Goal: Find specific page/section: Find specific page/section

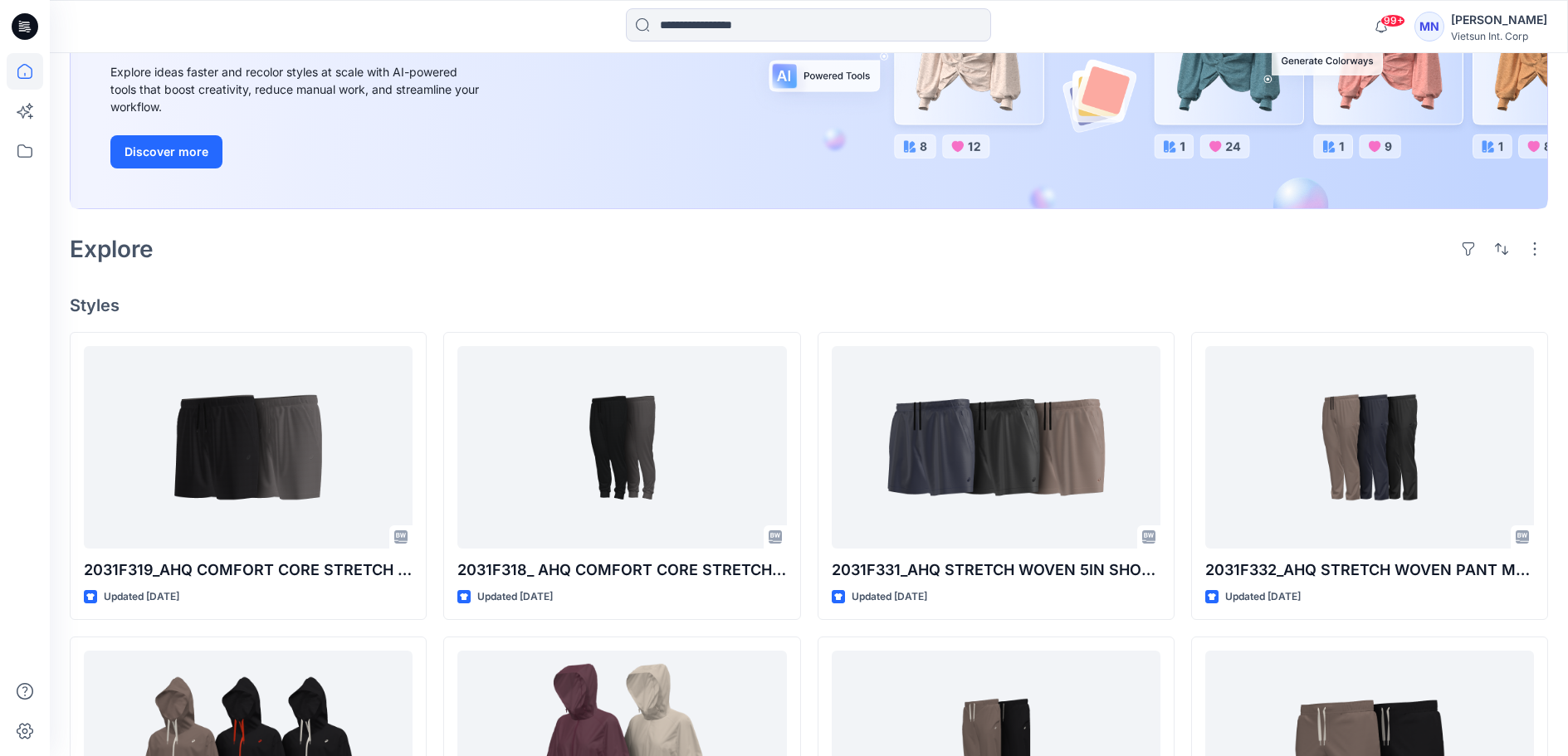
scroll to position [249, 0]
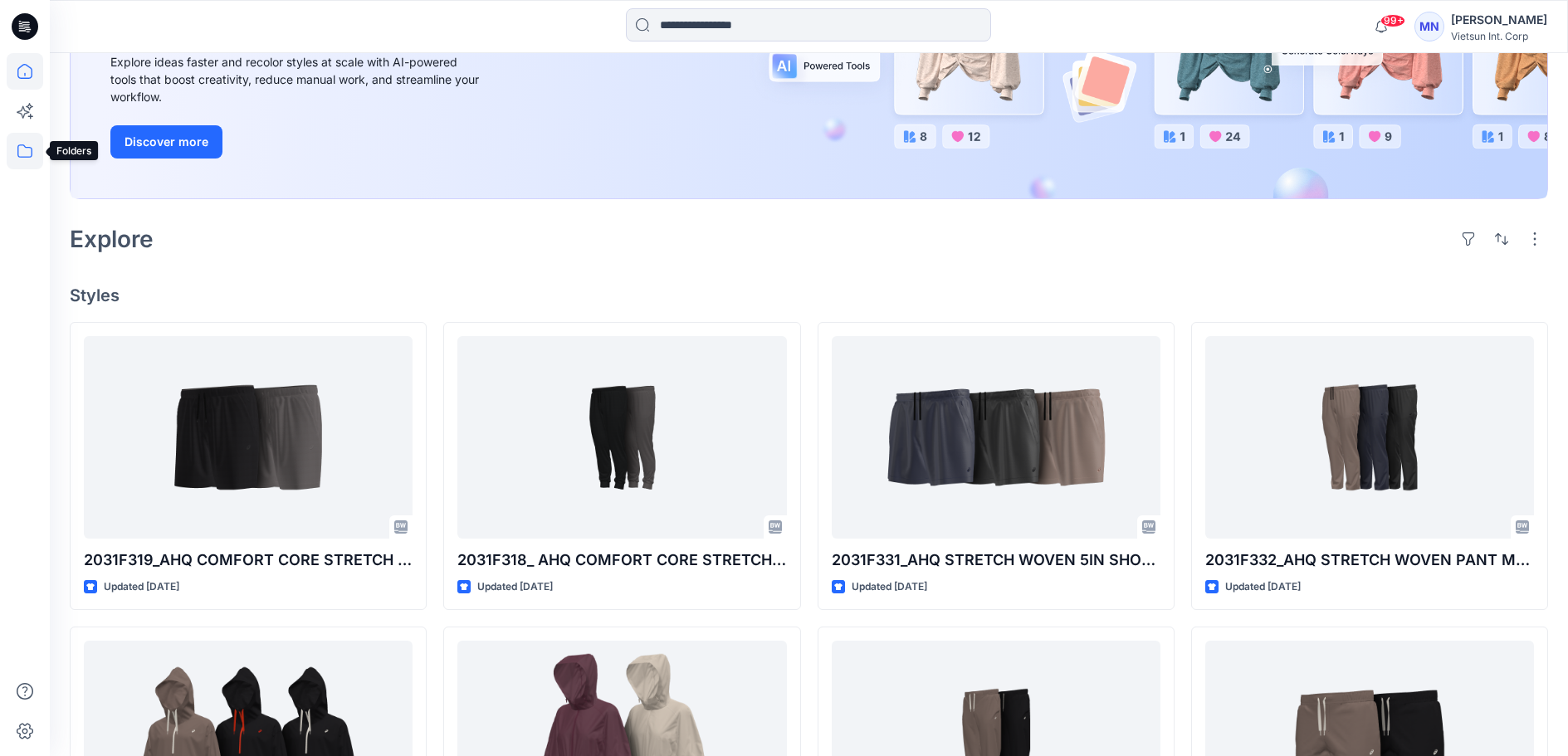
click at [19, 150] on icon at bounding box center [25, 151] width 37 height 37
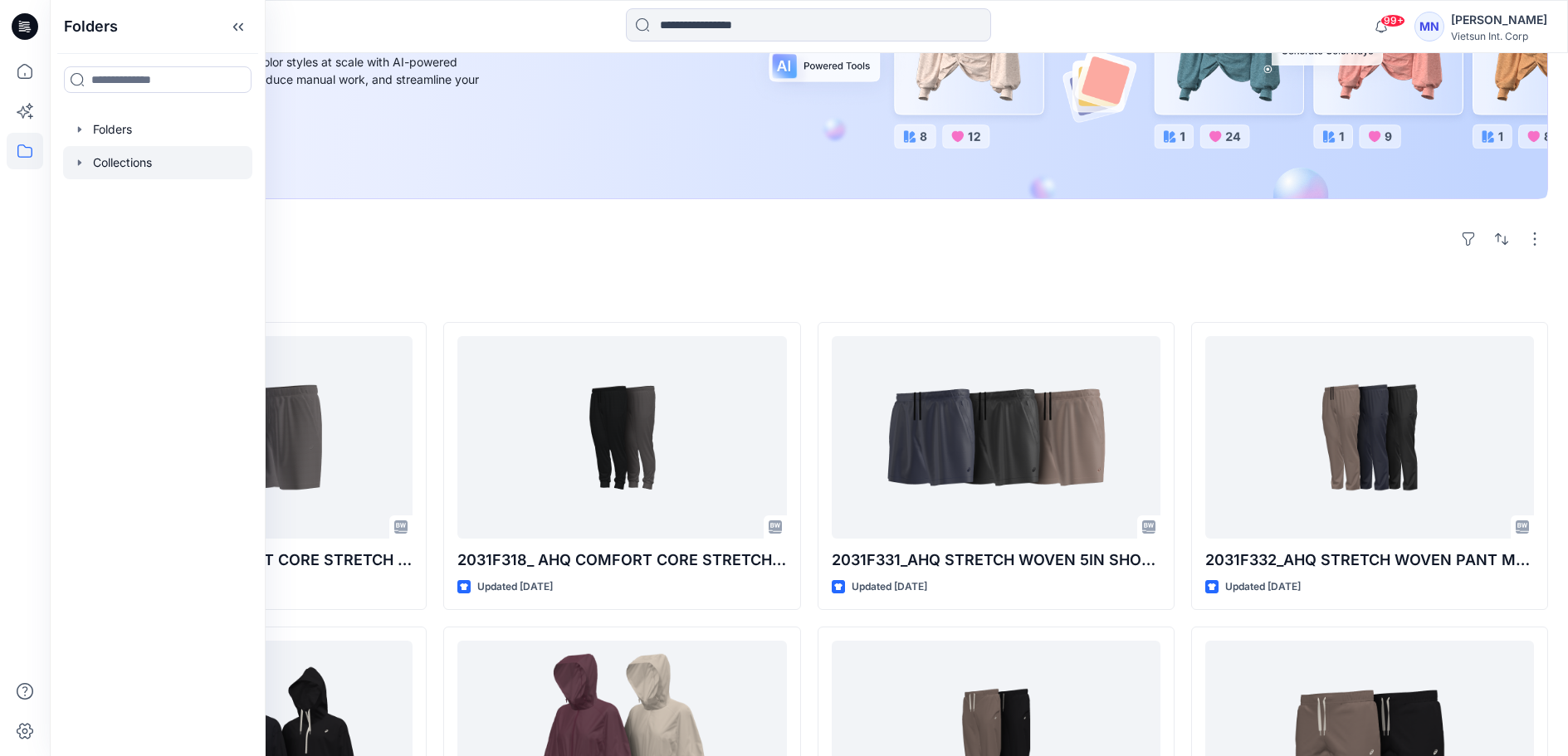
click at [141, 178] on div at bounding box center [157, 162] width 189 height 33
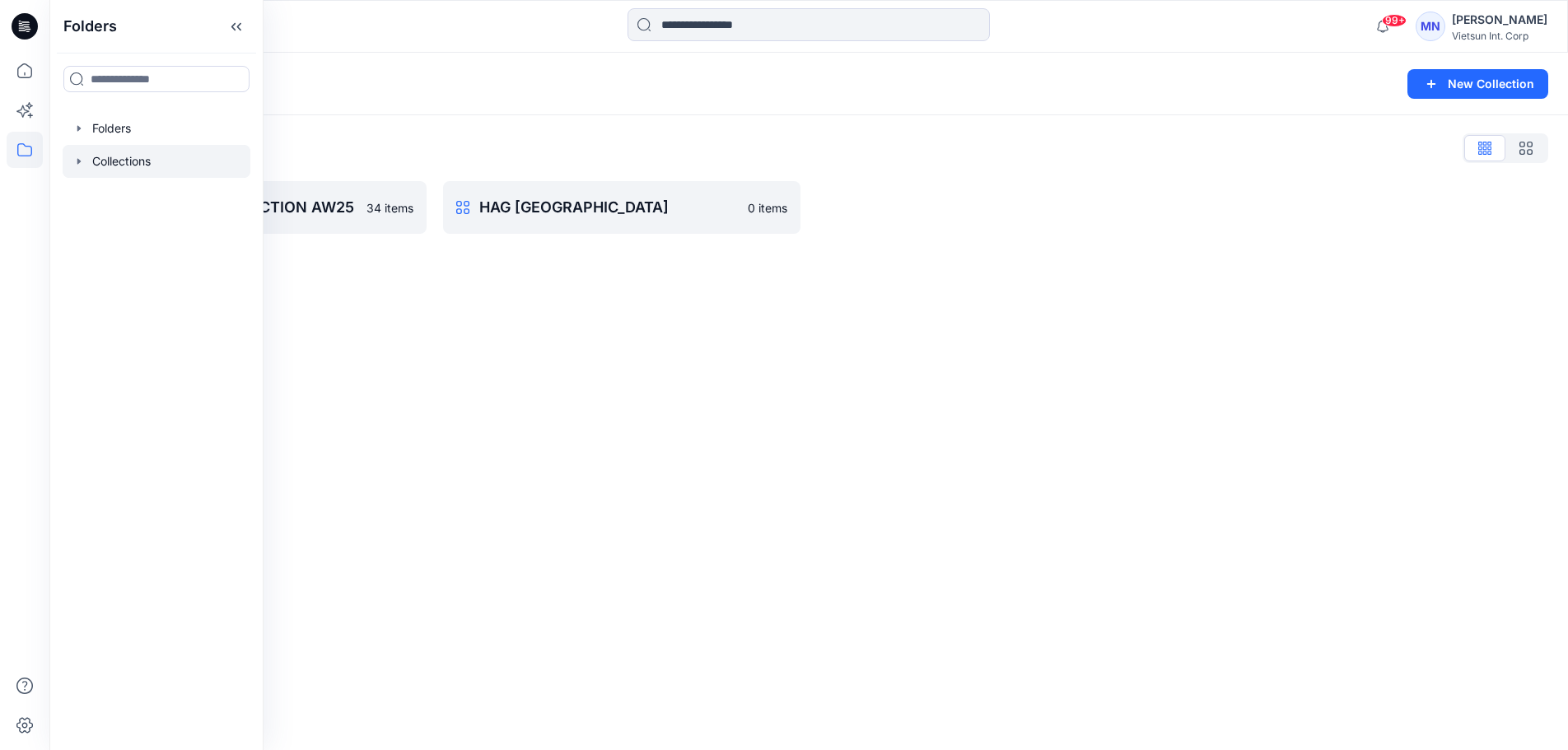
click at [513, 268] on div "Collections New Collection Collections List 4. VTSN_MEN COLLECTION AW25 34 item…" at bounding box center [809, 402] width 1519 height 697
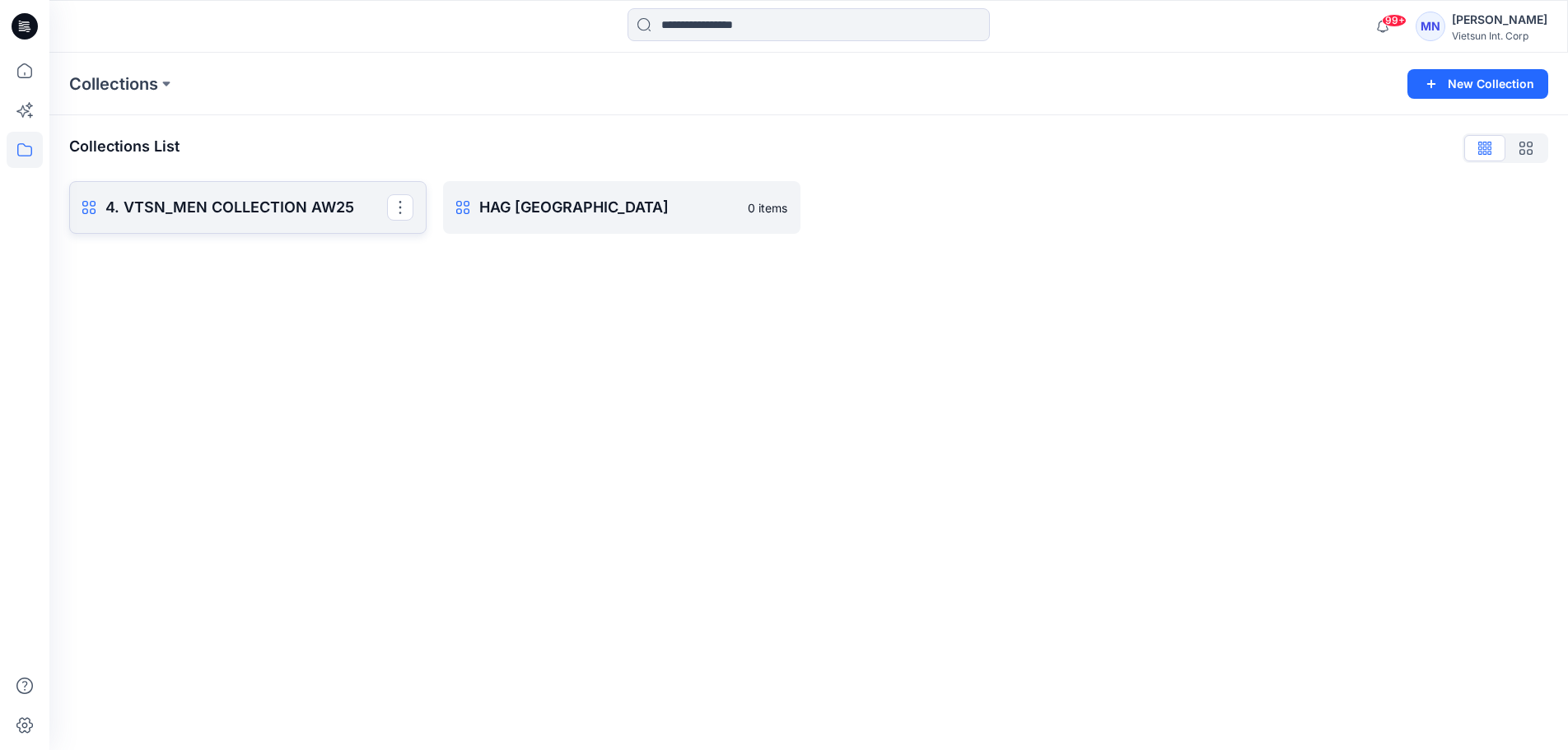
click at [234, 209] on p "4. VTSN_MEN COLLECTION AW25" at bounding box center [246, 207] width 282 height 23
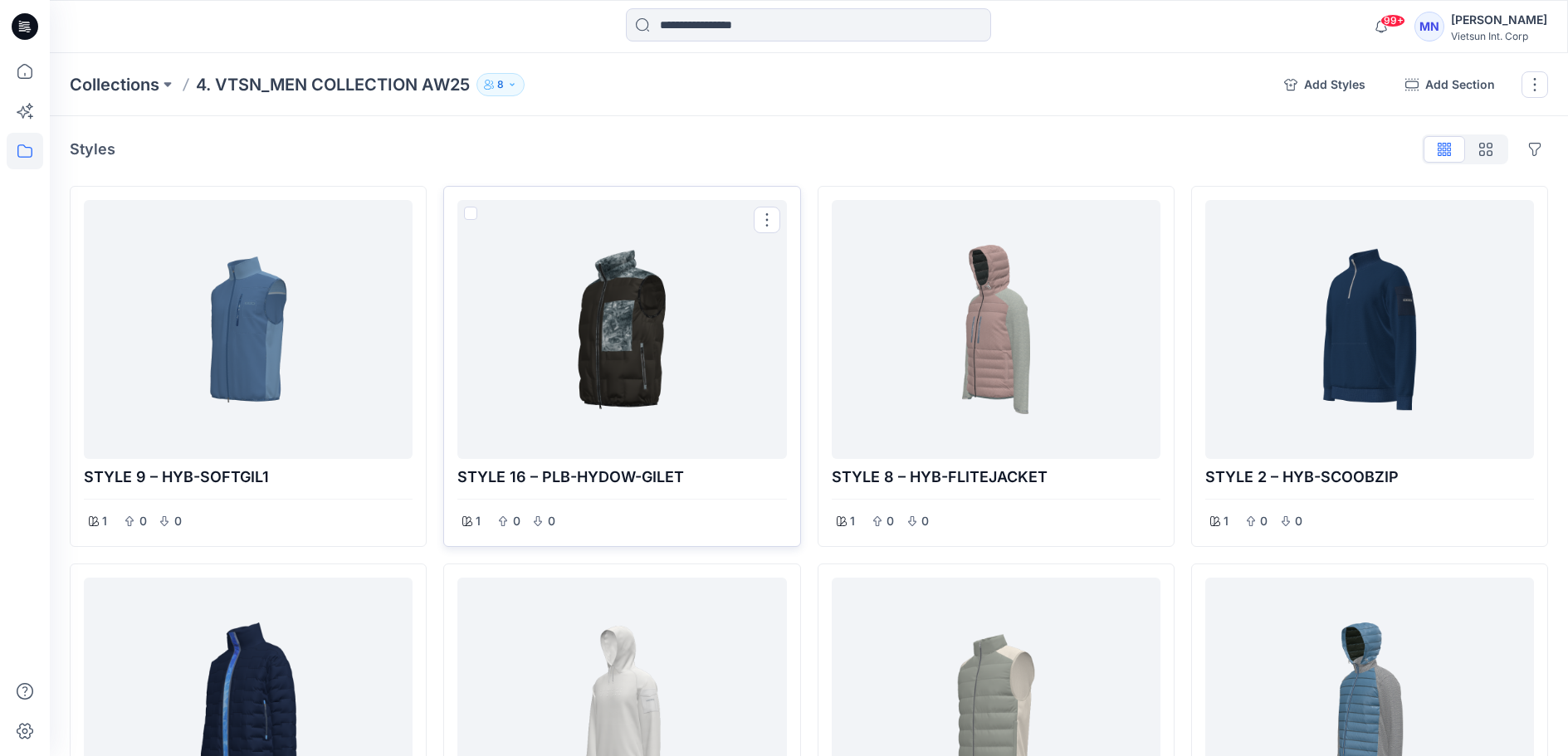
scroll to position [83, 0]
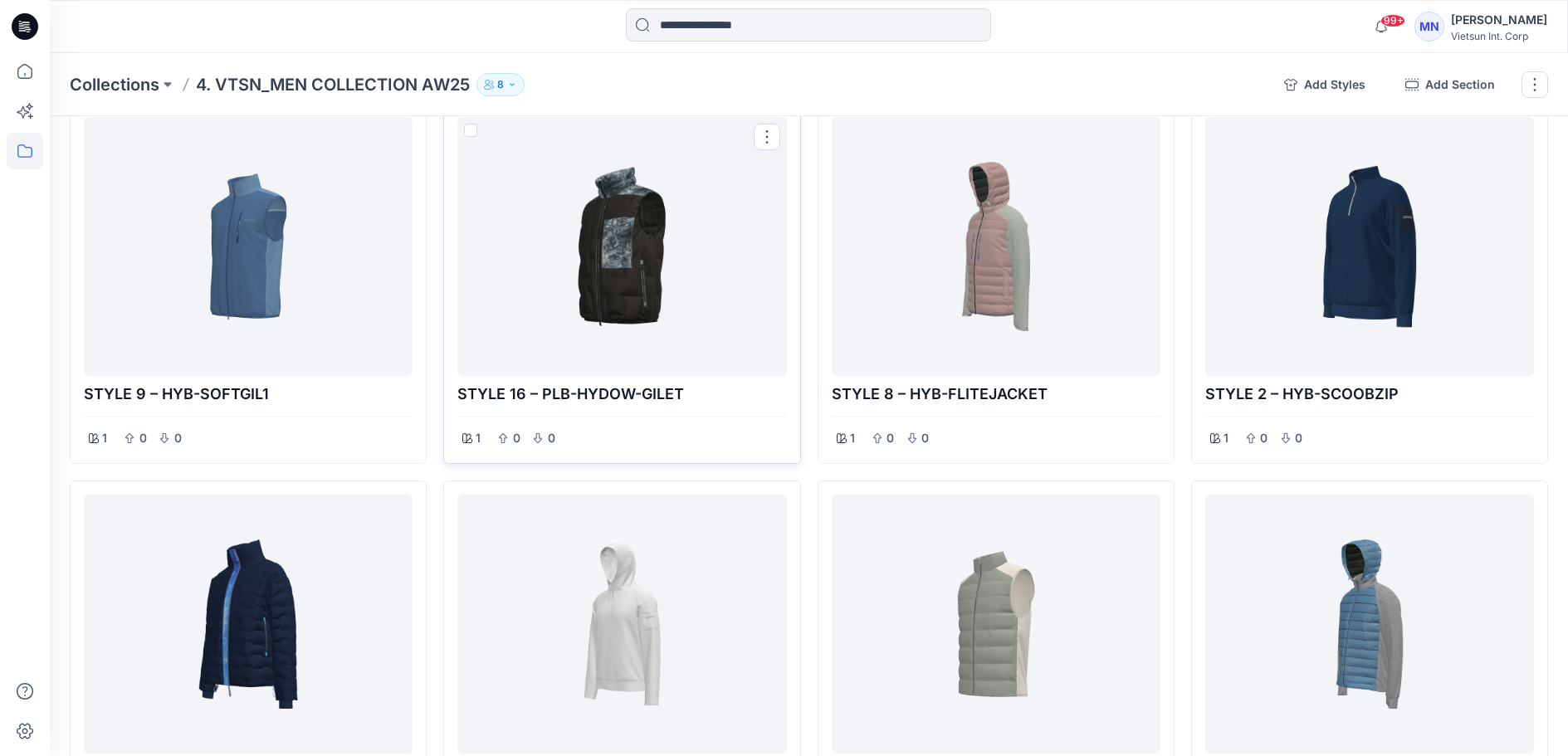
click at [650, 306] on div at bounding box center [622, 246] width 315 height 245
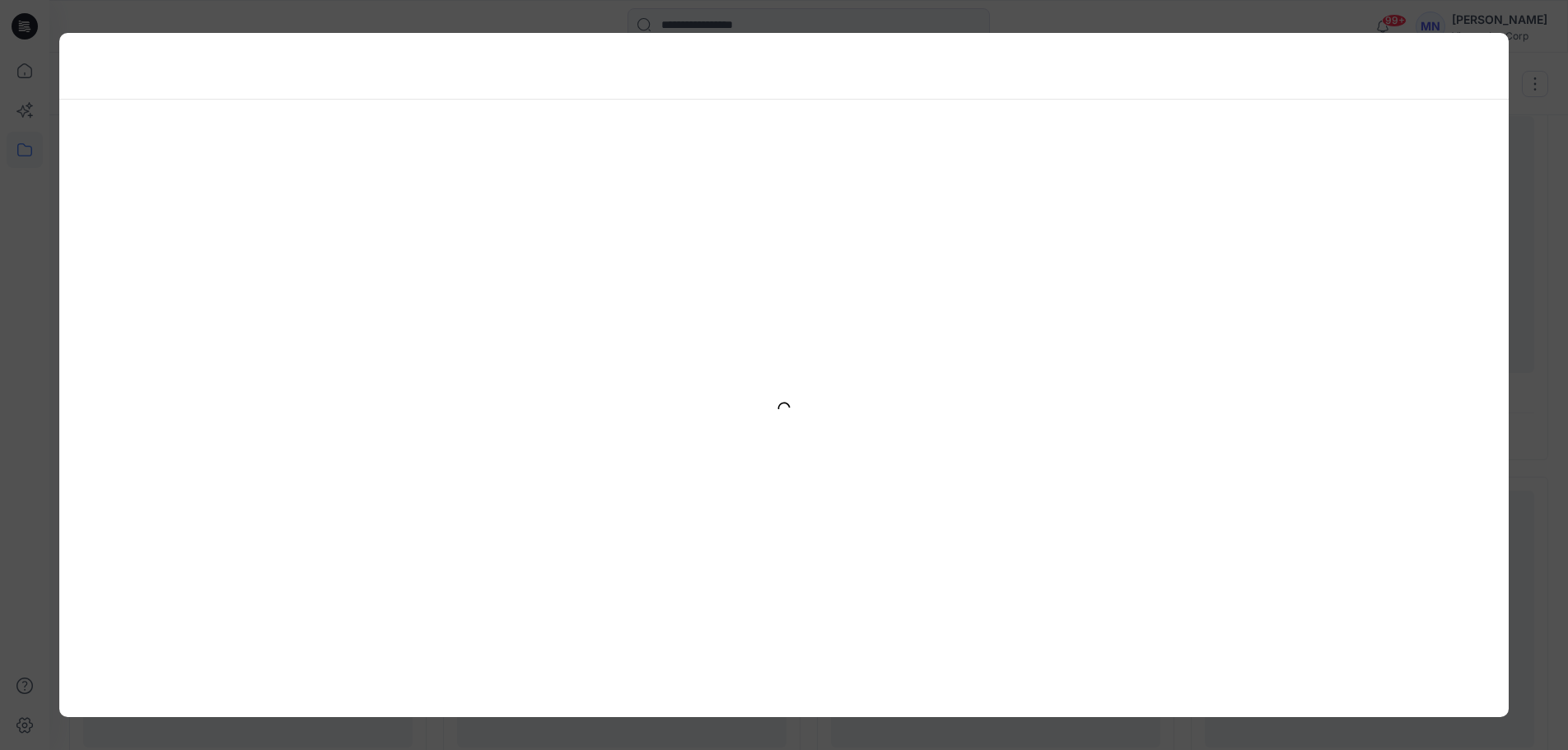
drag, startPoint x: 1518, startPoint y: 150, endPoint x: 1448, endPoint y: 180, distance: 76.2
click at [1518, 149] on div at bounding box center [784, 375] width 1568 height 750
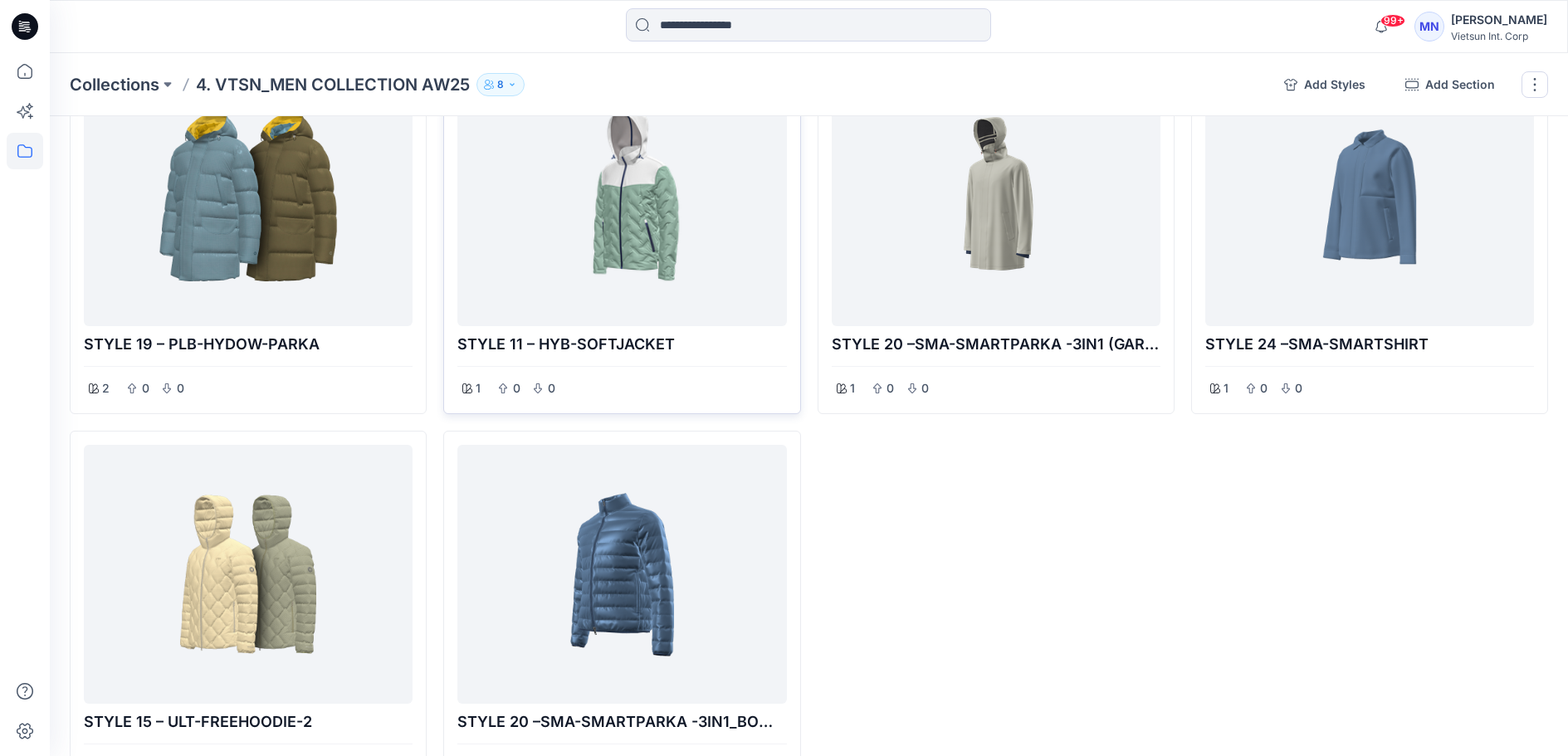
scroll to position [2904, 0]
